Goal: Find specific page/section: Find specific page/section

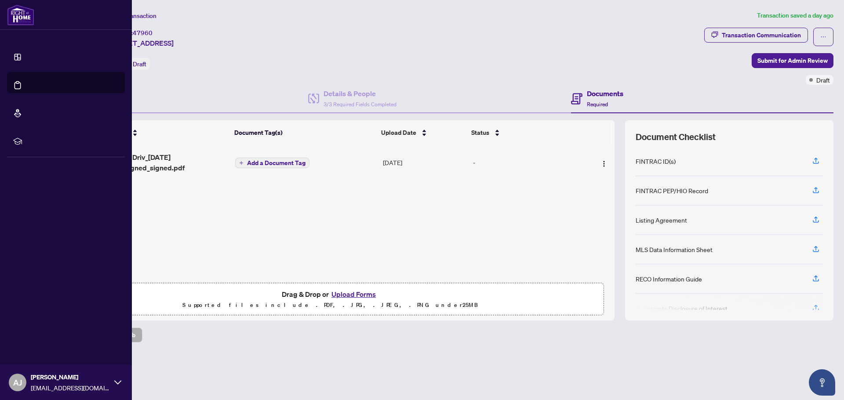
scroll to position [134, 0]
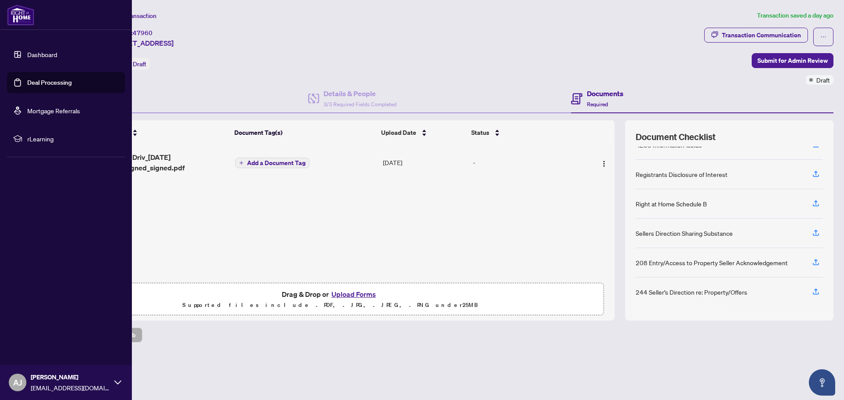
click at [57, 51] on link "Dashboard" at bounding box center [42, 55] width 30 height 8
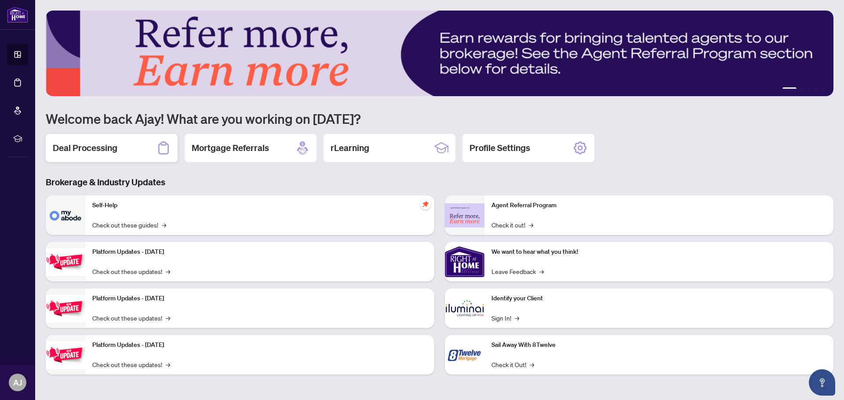
click at [69, 151] on h2 "Deal Processing" at bounding box center [85, 148] width 65 height 12
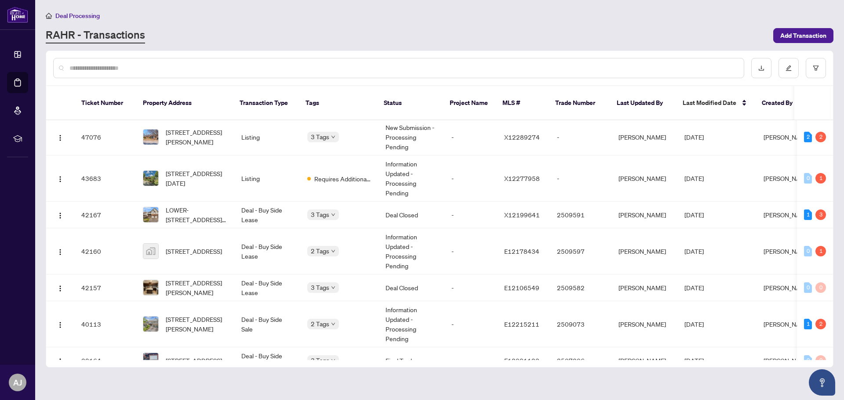
scroll to position [132, 0]
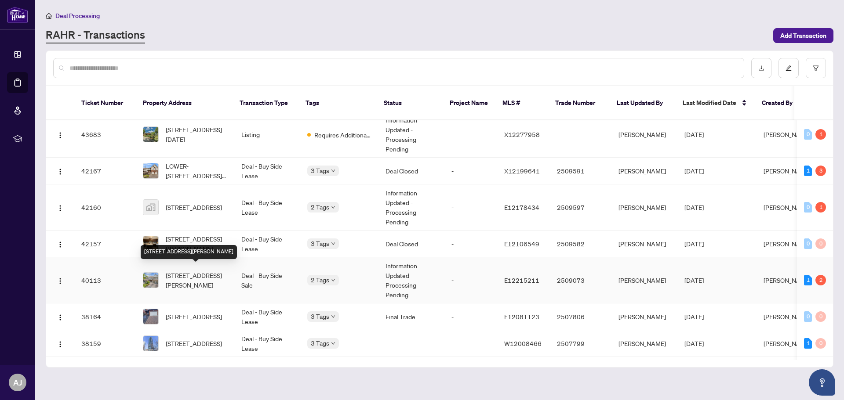
click at [177, 279] on span "[STREET_ADDRESS][PERSON_NAME]" at bounding box center [197, 280] width 62 height 19
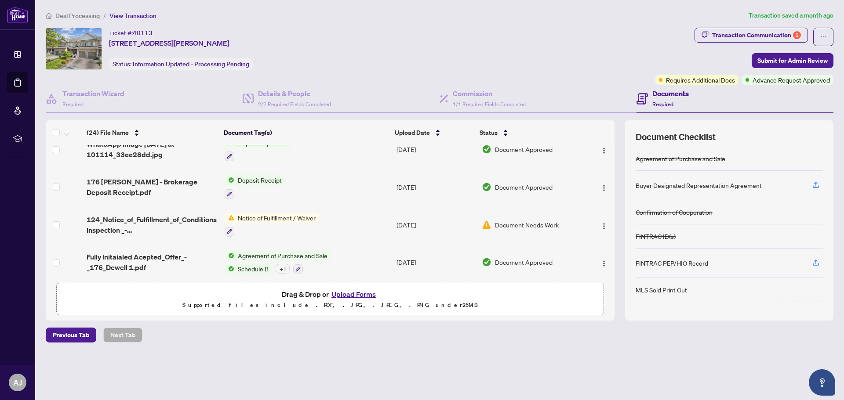
scroll to position [757, 0]
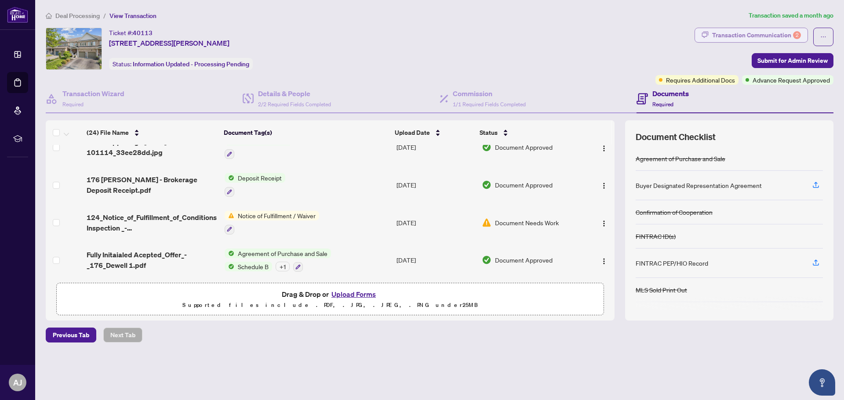
click at [770, 34] on div "Transaction Communication 2" at bounding box center [756, 35] width 89 height 14
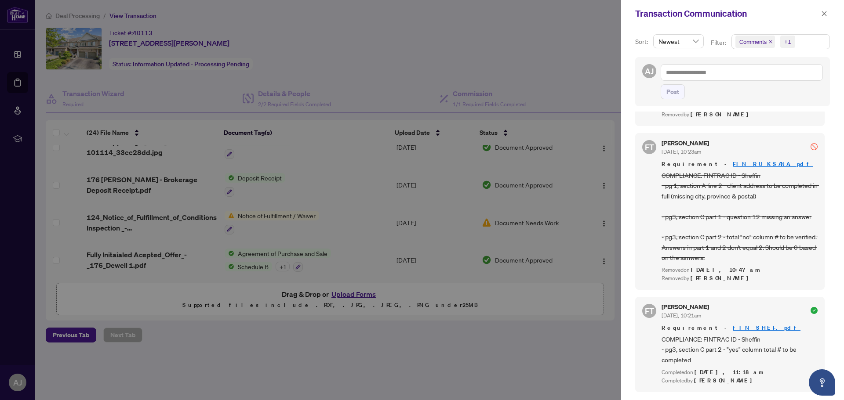
scroll to position [1145, 0]
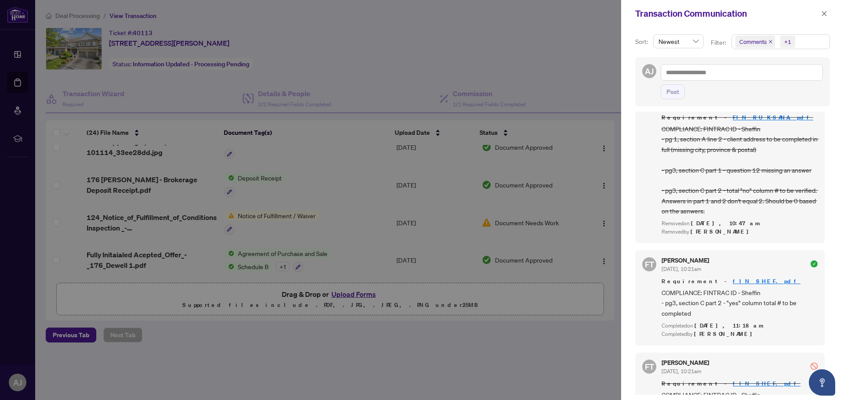
click at [518, 26] on div at bounding box center [422, 200] width 844 height 400
click at [753, 44] on span "Comments" at bounding box center [752, 41] width 27 height 9
click at [762, 102] on span "Activity History" at bounding box center [770, 103] width 42 height 8
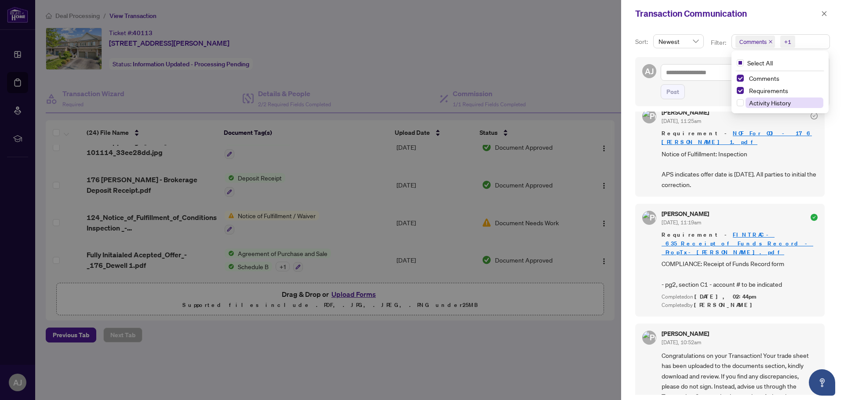
scroll to position [0, 0]
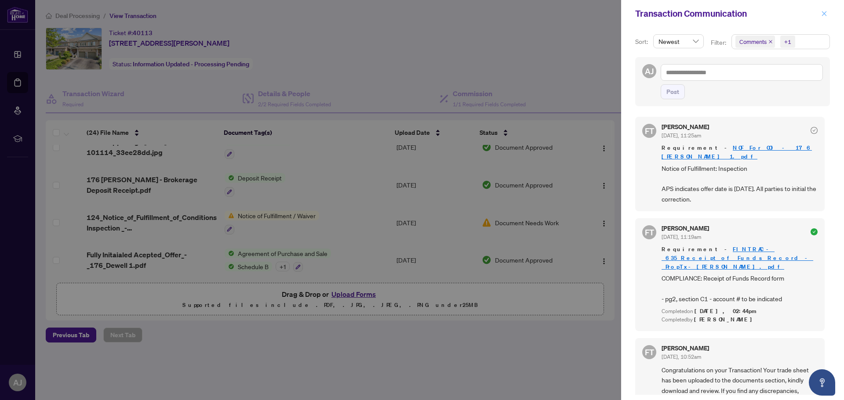
click at [824, 19] on span "button" at bounding box center [824, 14] width 6 height 14
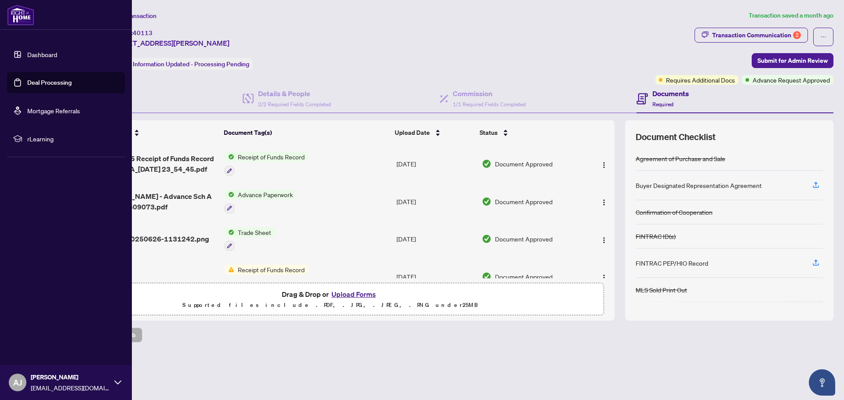
drag, startPoint x: 29, startPoint y: 60, endPoint x: 43, endPoint y: 57, distance: 13.9
click at [29, 58] on link "Dashboard" at bounding box center [42, 55] width 30 height 8
